Goal: Information Seeking & Learning: Learn about a topic

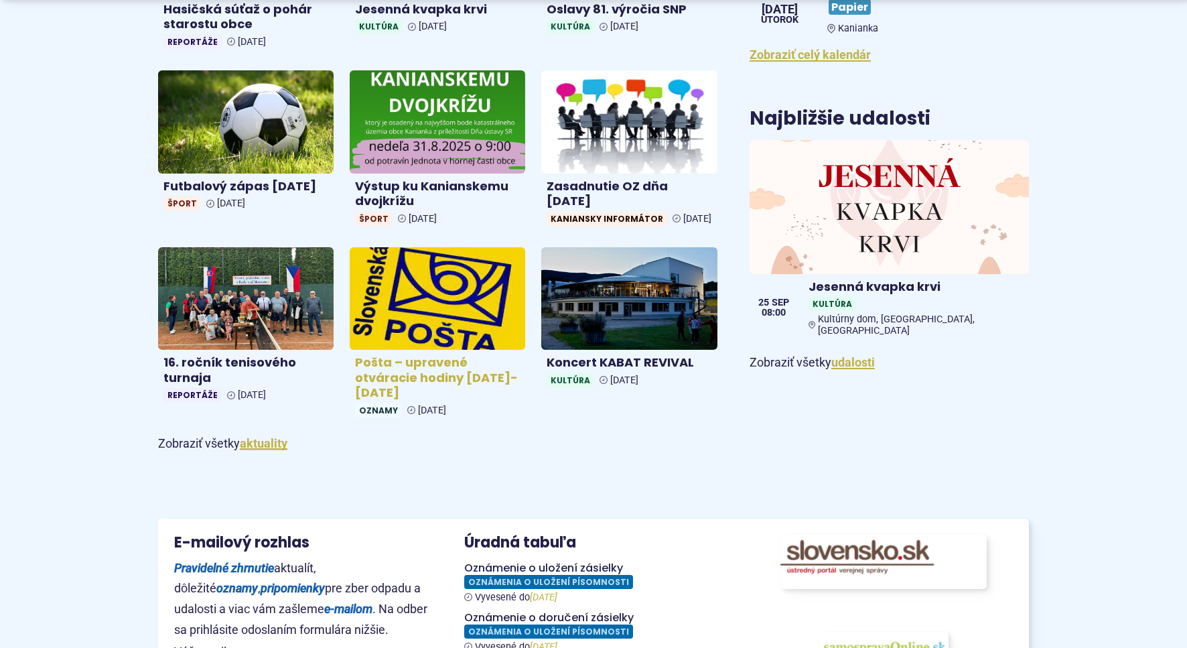
scroll to position [957, 0]
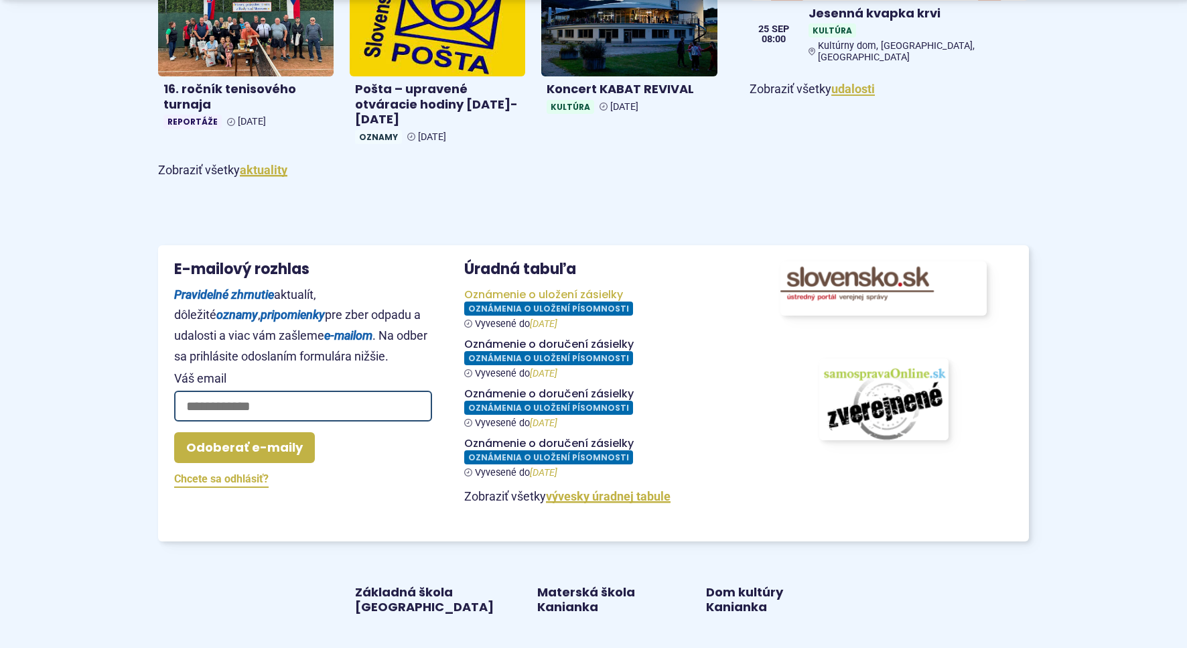
click at [587, 322] on figure at bounding box center [593, 309] width 258 height 42
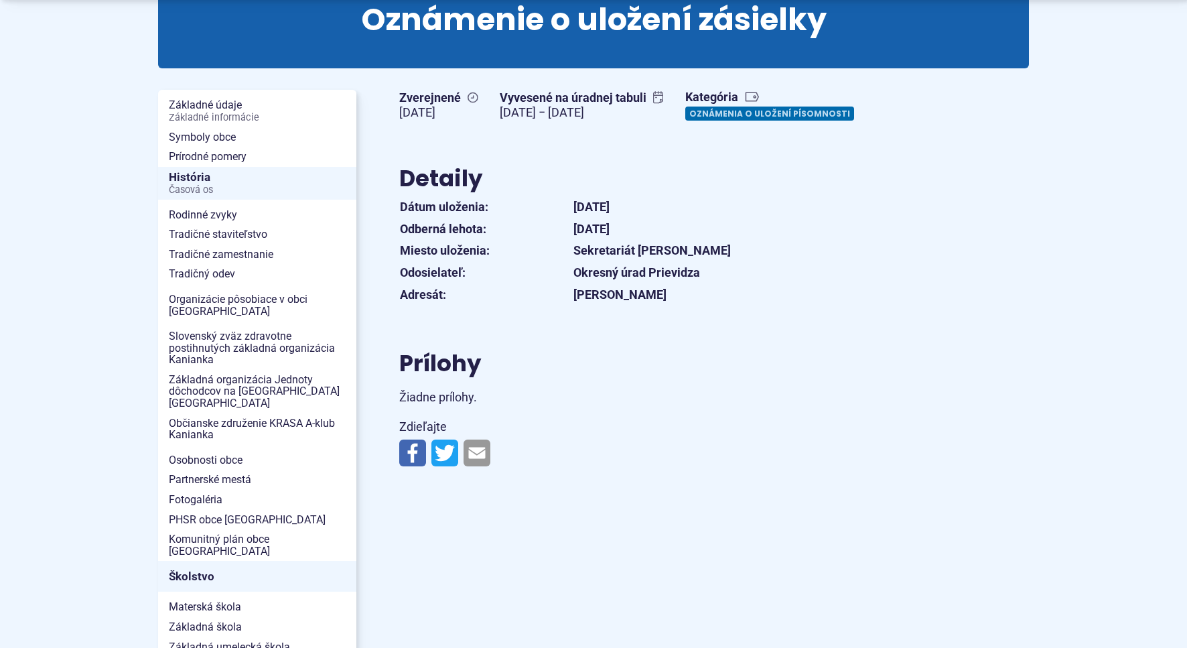
scroll to position [205, 0]
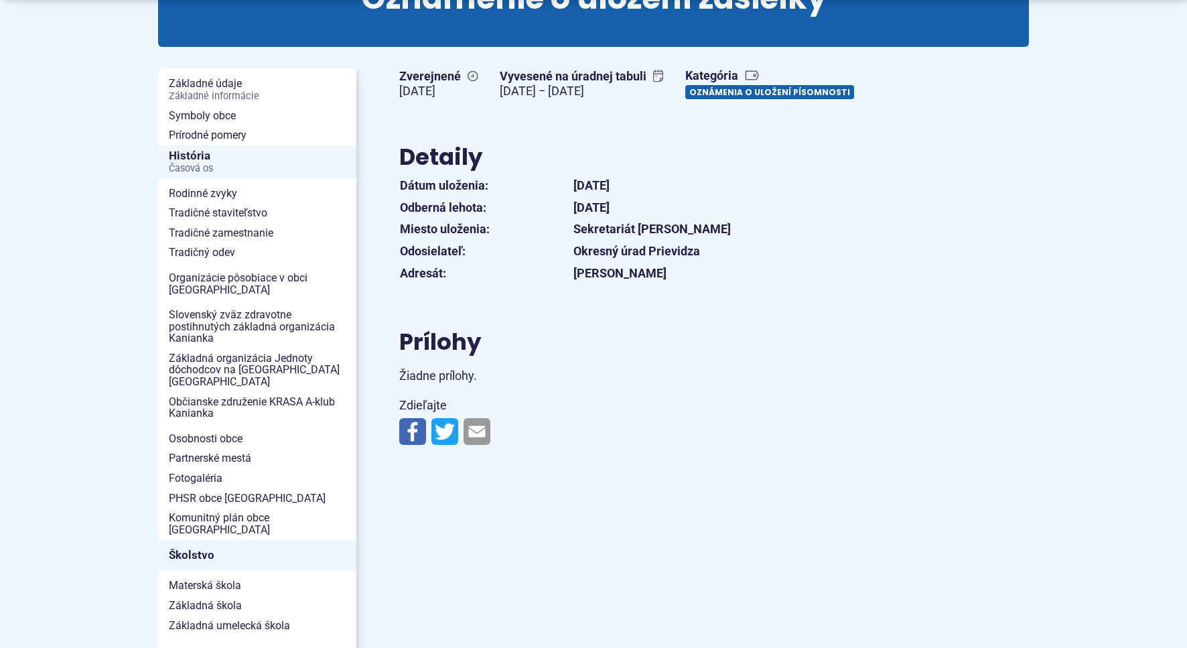
click at [686, 99] on link "Oznámenia o uložení písomnosti" at bounding box center [770, 92] width 169 height 14
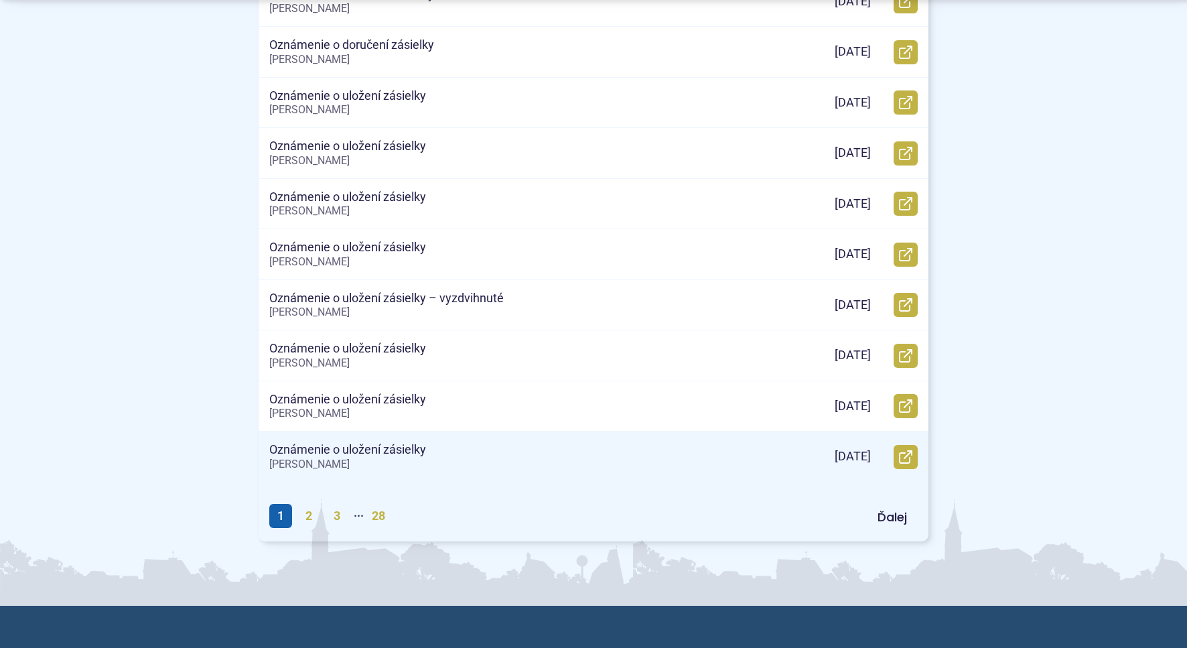
scroll to position [615, 0]
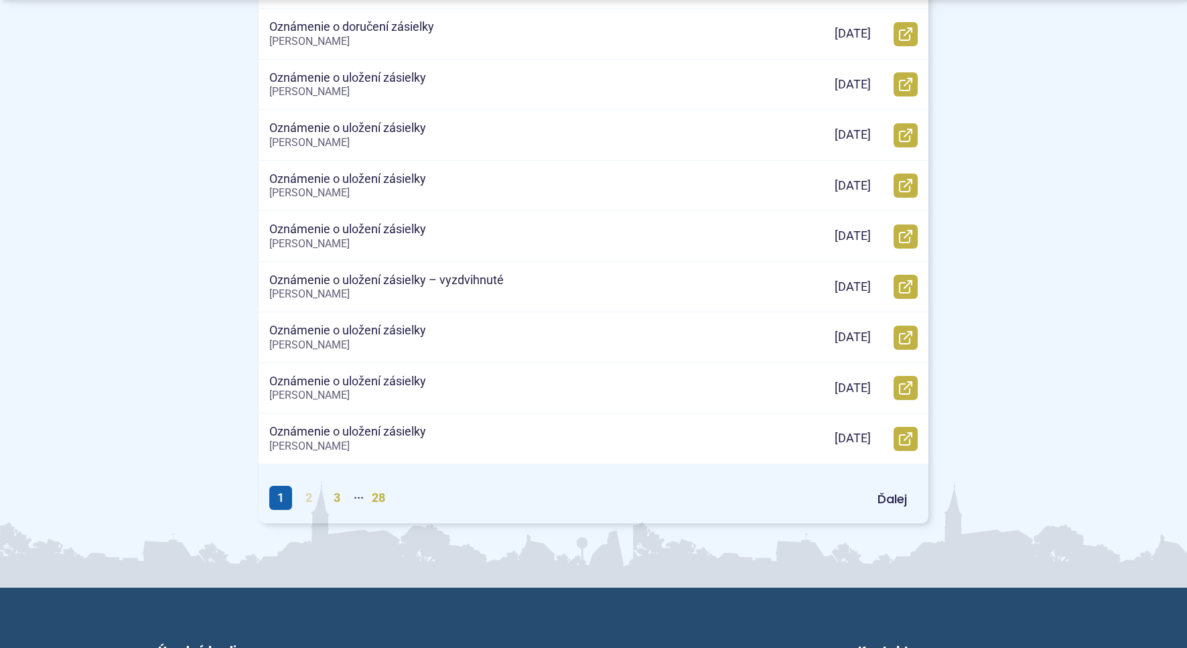
click at [307, 501] on link "2" at bounding box center [309, 498] width 23 height 24
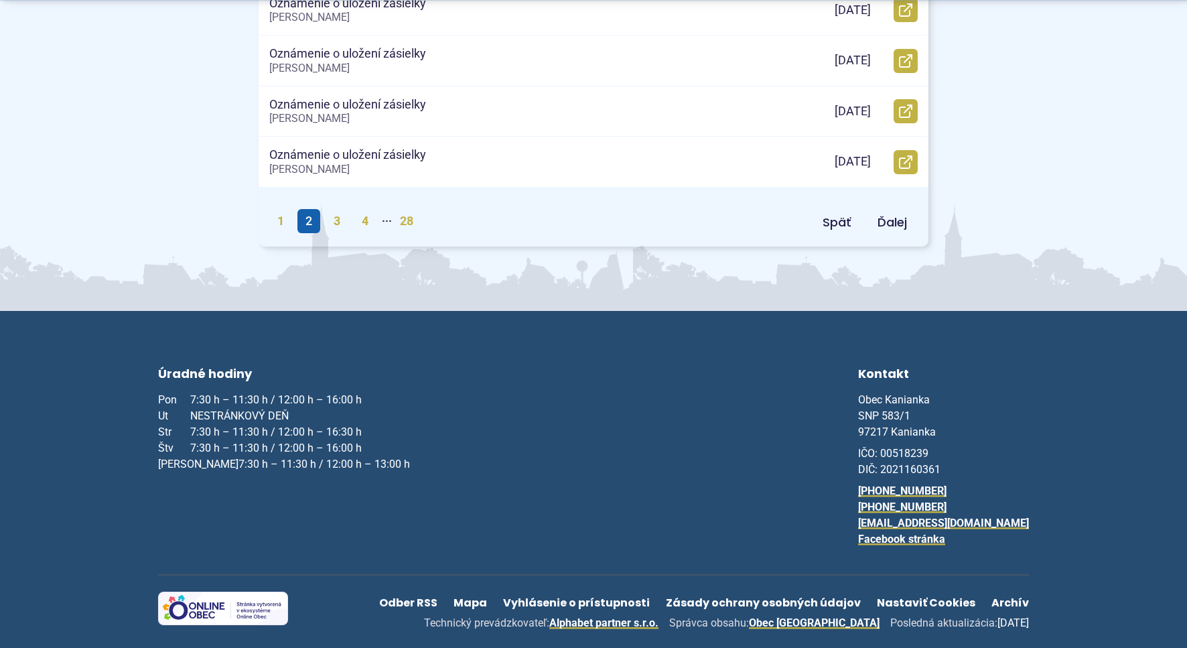
scroll to position [903, 0]
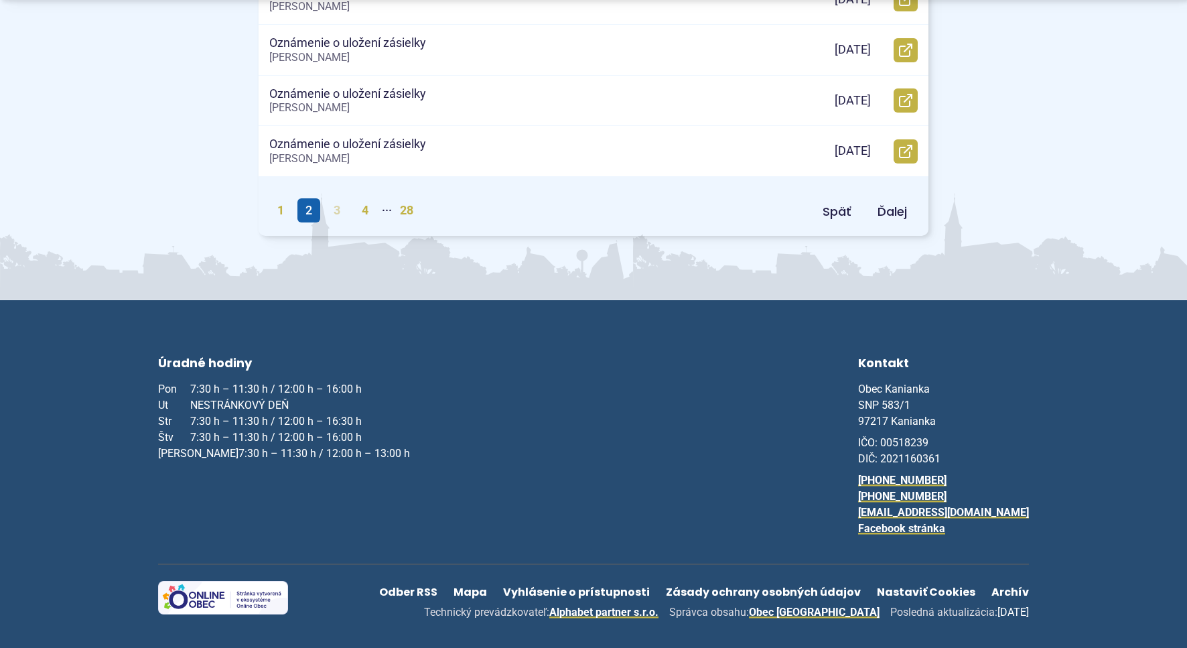
click at [338, 208] on link "3" at bounding box center [337, 210] width 23 height 24
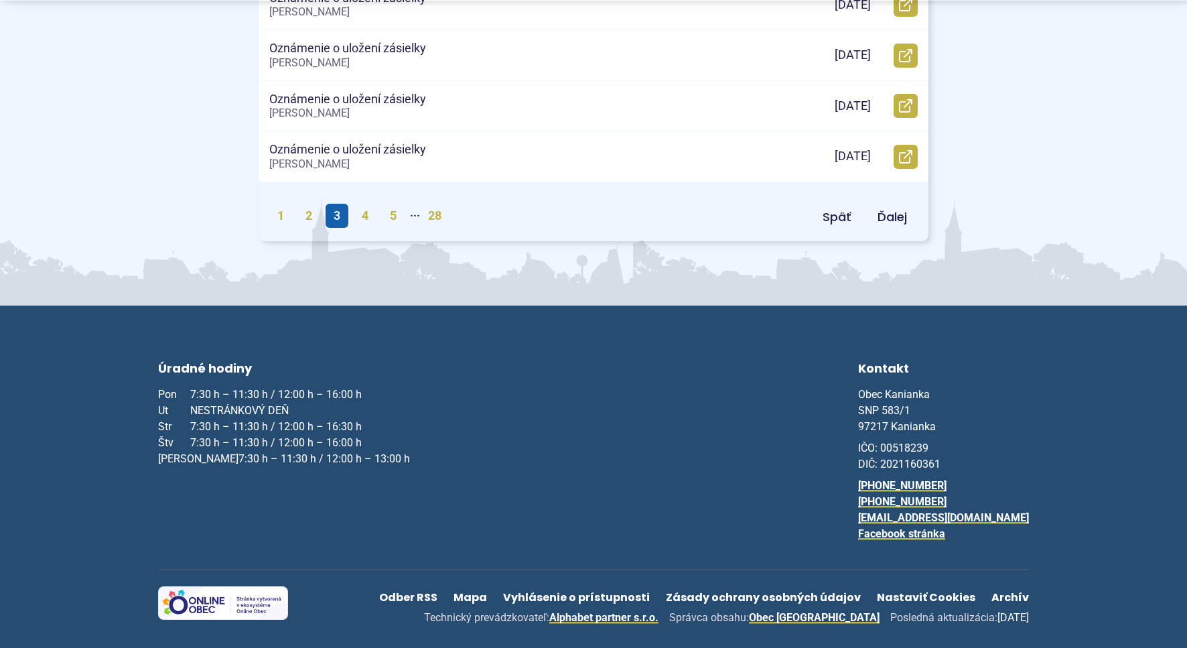
scroll to position [903, 0]
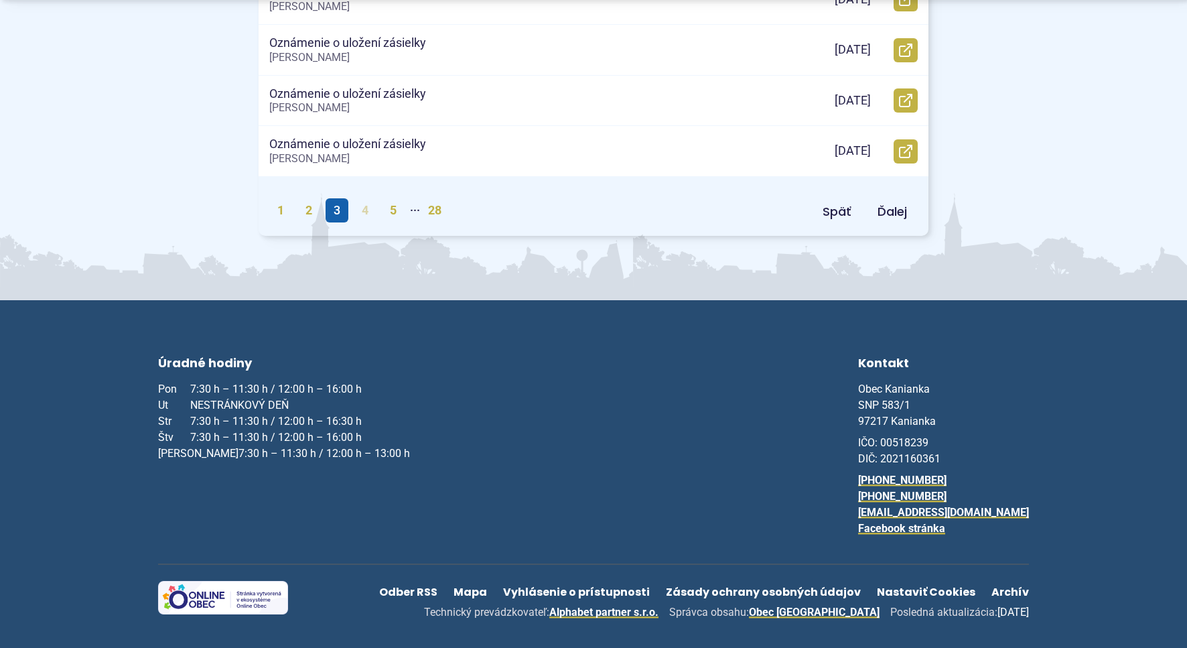
click at [367, 209] on link "4" at bounding box center [365, 210] width 23 height 24
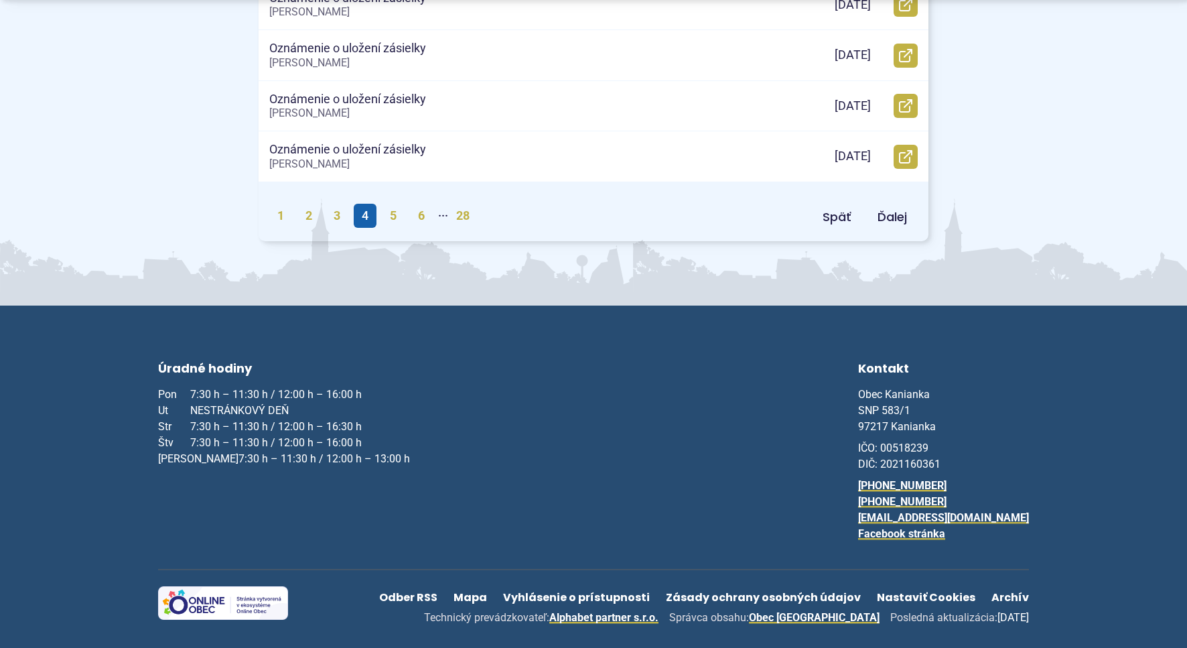
scroll to position [903, 0]
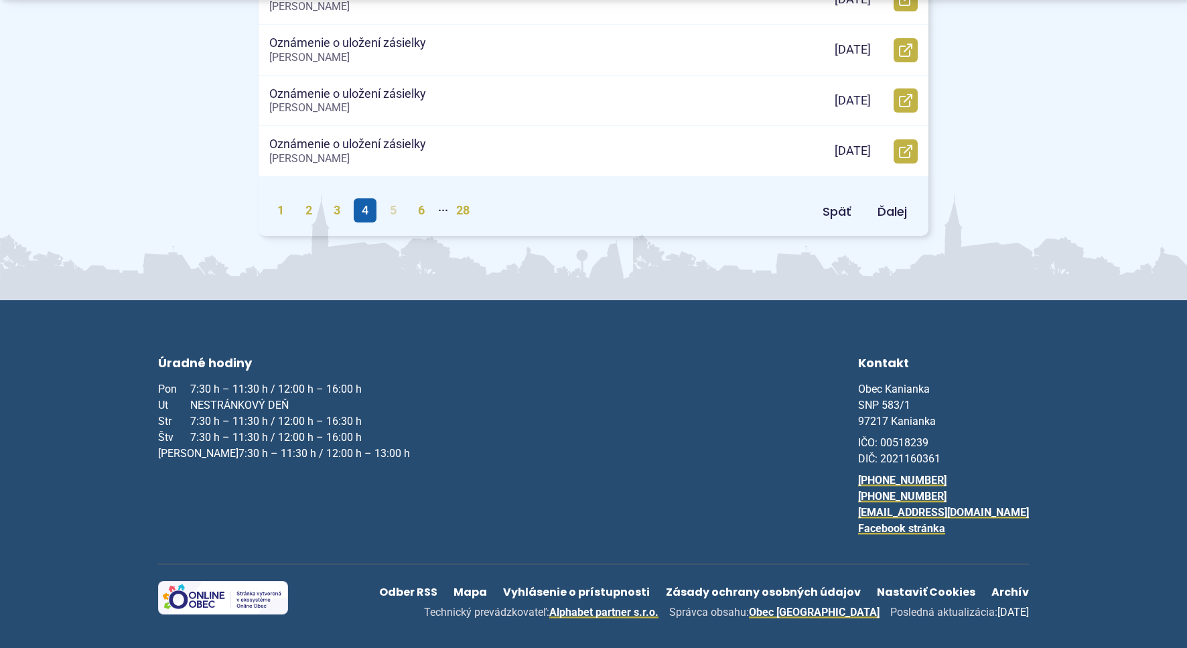
click at [387, 206] on link "5" at bounding box center [393, 210] width 23 height 24
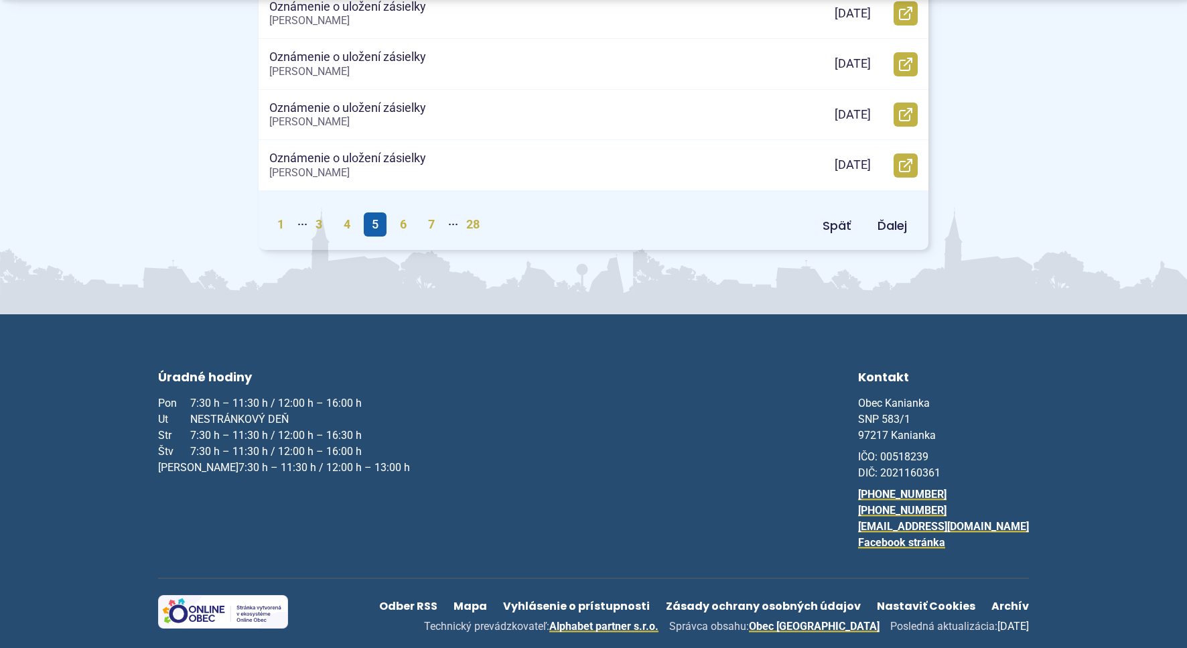
scroll to position [903, 0]
